Goal: Transaction & Acquisition: Purchase product/service

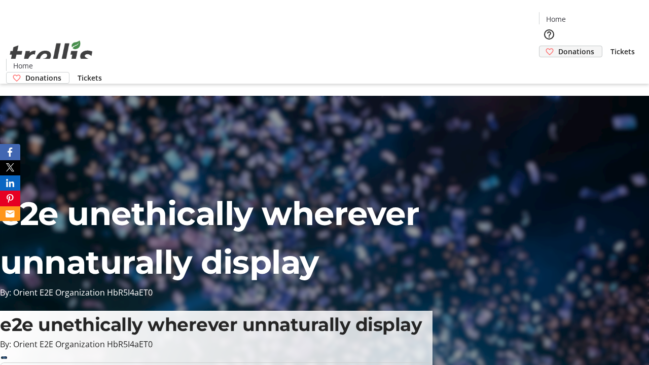
click at [559, 46] on span "Donations" at bounding box center [577, 51] width 36 height 11
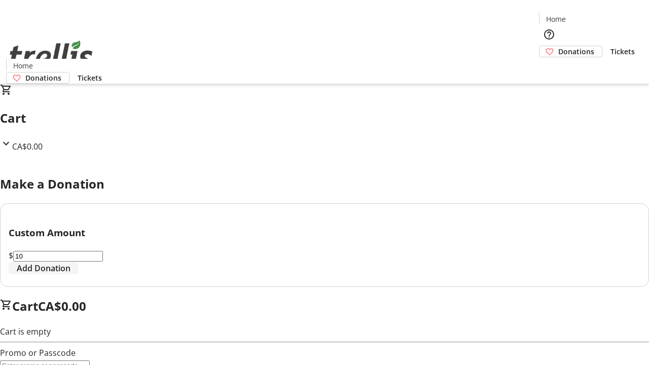
click at [71, 274] on span "Add Donation" at bounding box center [44, 268] width 54 height 12
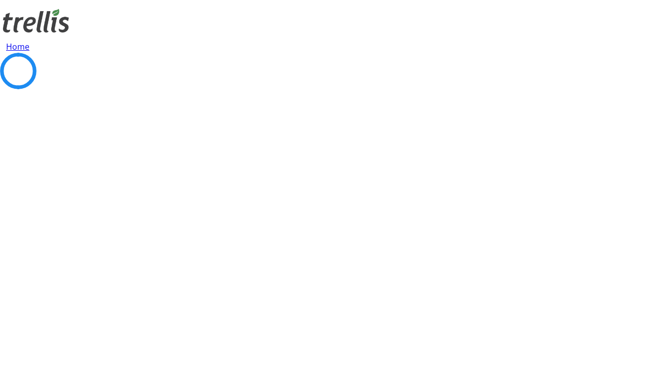
select select "CA"
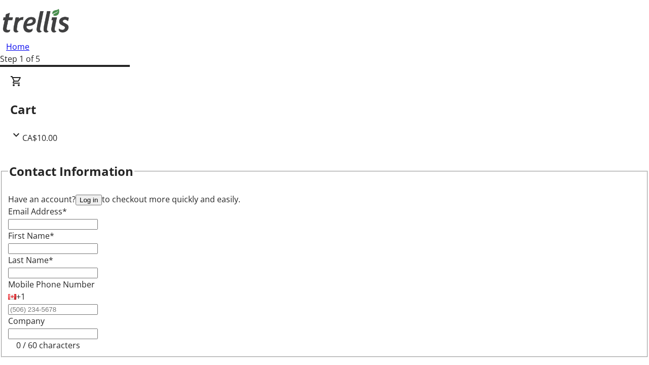
click at [102, 195] on button "Log in" at bounding box center [89, 200] width 26 height 11
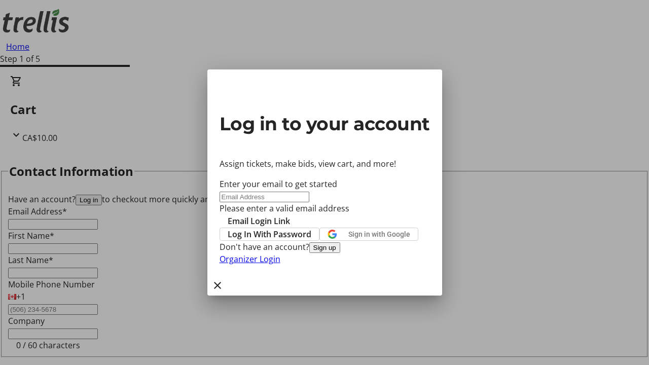
click at [340, 253] on button "Sign up" at bounding box center [324, 247] width 31 height 11
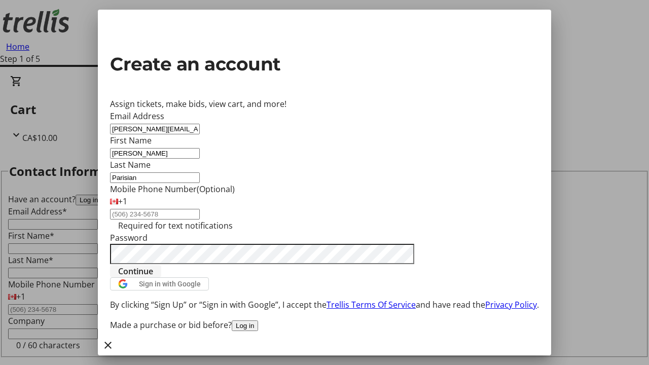
click at [153, 278] on span "Continue" at bounding box center [135, 271] width 35 height 12
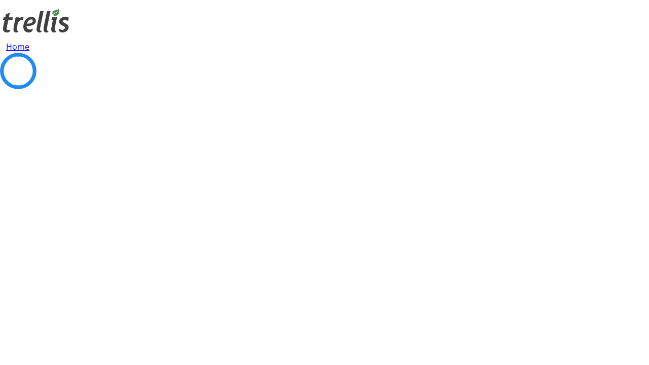
select select "CA"
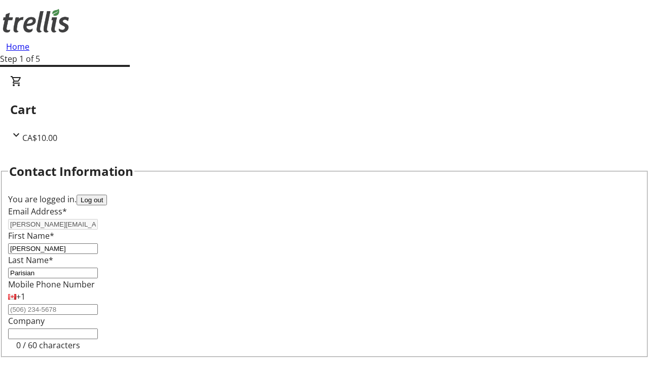
select select "BC"
type input "Kelowna"
type input "V1Y 0C2"
select select "BC"
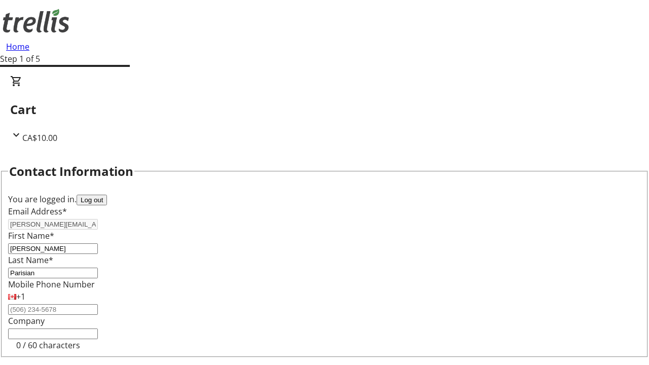
select select "CA"
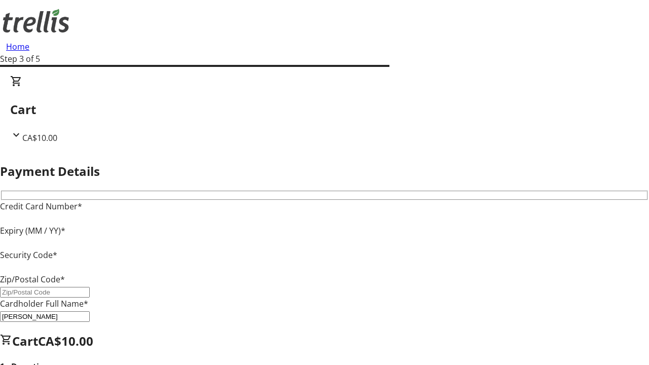
type input "V1Y 0C2"
